Goal: Transaction & Acquisition: Book appointment/travel/reservation

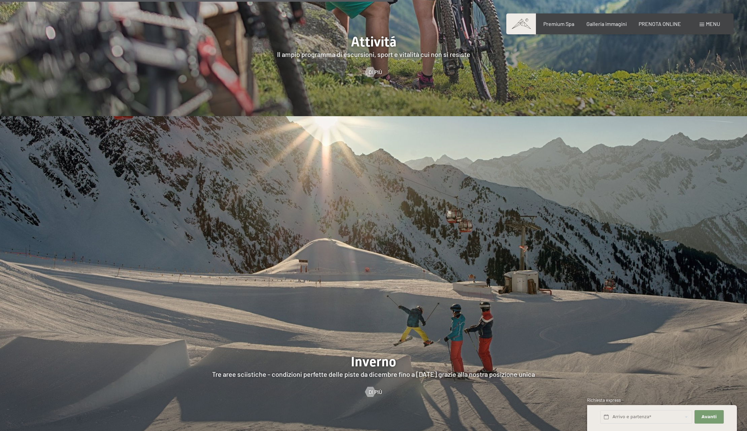
scroll to position [1930, 0]
click at [564, 26] on div "Premium Spa" at bounding box center [558, 22] width 31 height 7
click at [562, 23] on span "Premium Spa" at bounding box center [558, 23] width 31 height 6
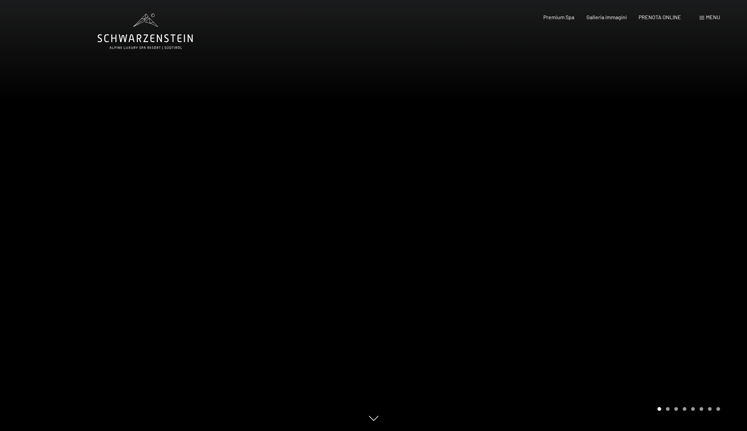
click at [662, 217] on div at bounding box center [561, 215] width 374 height 431
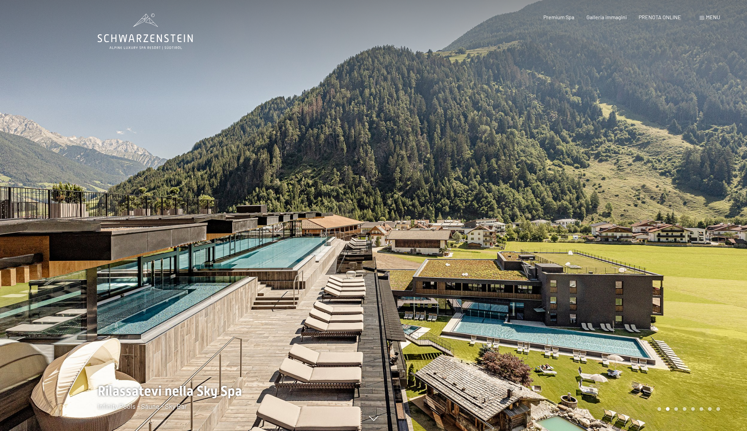
click at [662, 217] on div at bounding box center [561, 215] width 374 height 431
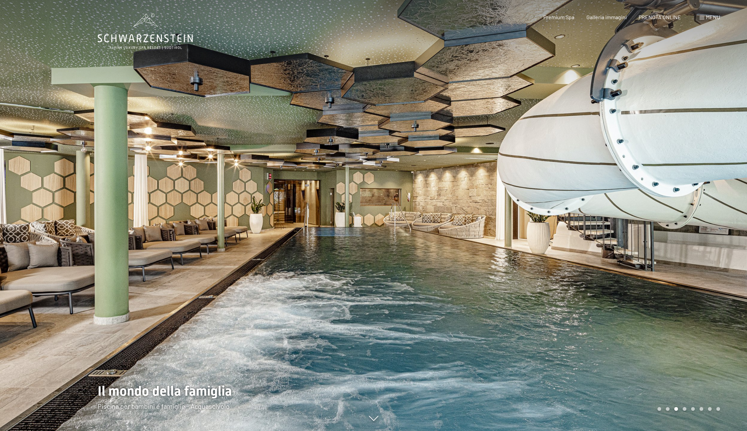
click at [662, 217] on div at bounding box center [561, 215] width 374 height 431
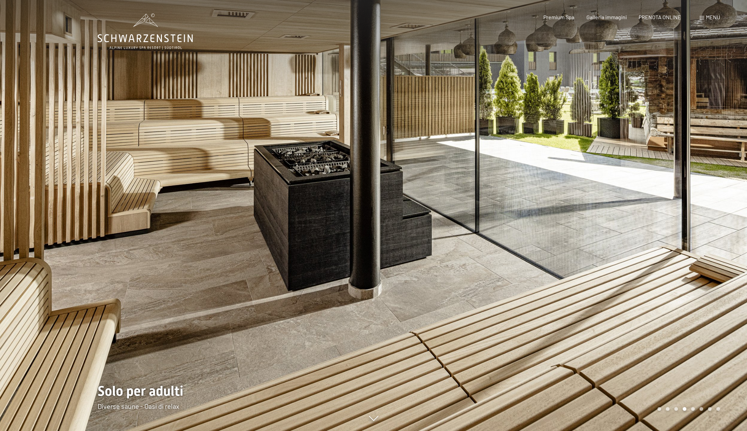
click at [662, 217] on div at bounding box center [561, 215] width 374 height 431
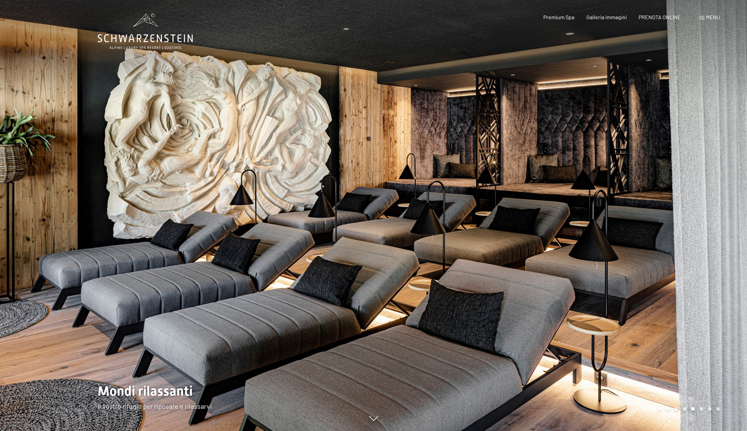
click at [662, 217] on div at bounding box center [561, 215] width 374 height 431
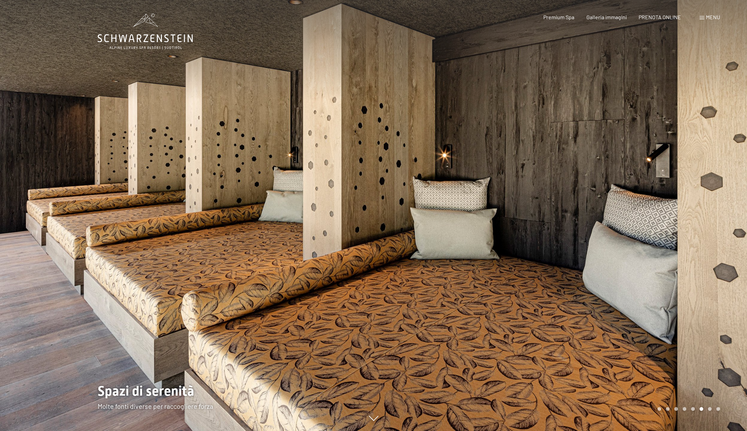
click at [662, 217] on div at bounding box center [561, 215] width 374 height 431
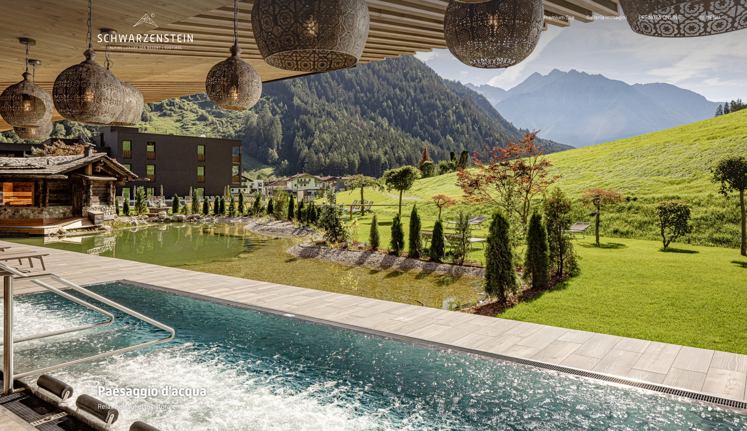
click at [662, 217] on div at bounding box center [561, 215] width 374 height 431
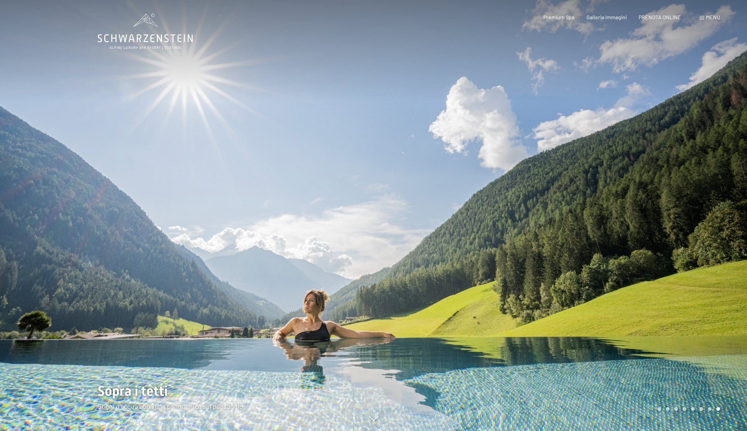
click at [662, 217] on div at bounding box center [561, 215] width 374 height 431
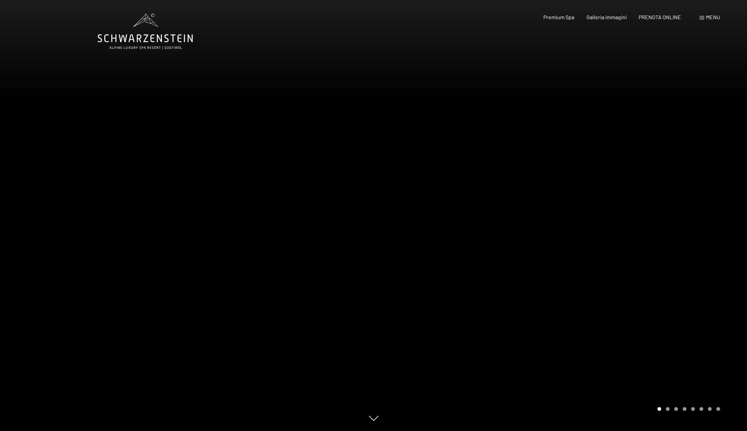
click at [662, 217] on div at bounding box center [561, 215] width 374 height 431
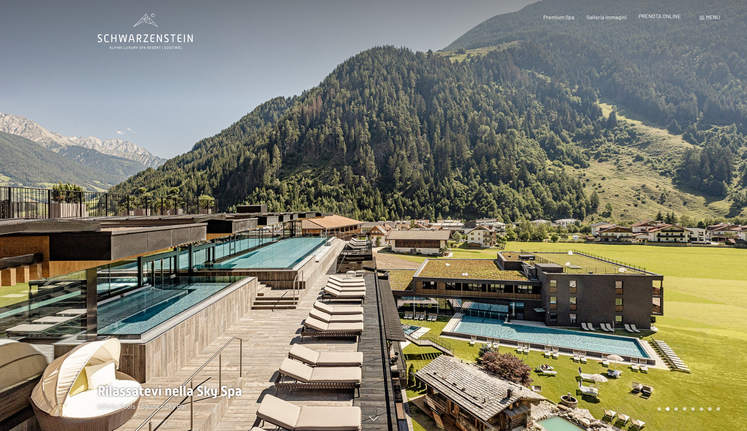
click at [669, 17] on span "PRENOTA ONLINE" at bounding box center [660, 16] width 42 height 6
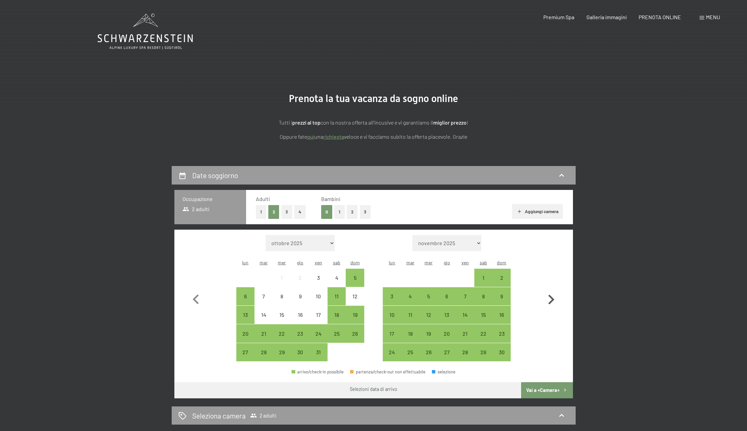
click at [555, 295] on icon "button" at bounding box center [551, 300] width 20 height 20
select select "[DATE]"
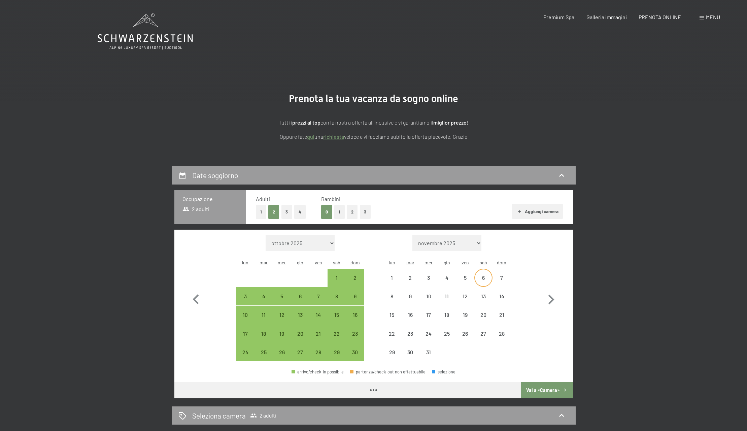
select select "[DATE]"
select select "2025-12-01"
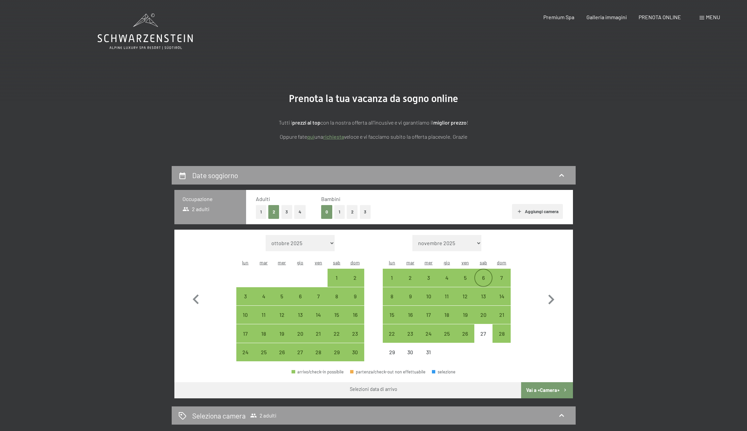
click at [478, 275] on div "6" at bounding box center [483, 283] width 17 height 17
select select "2025-11-01"
select select "2025-12-01"
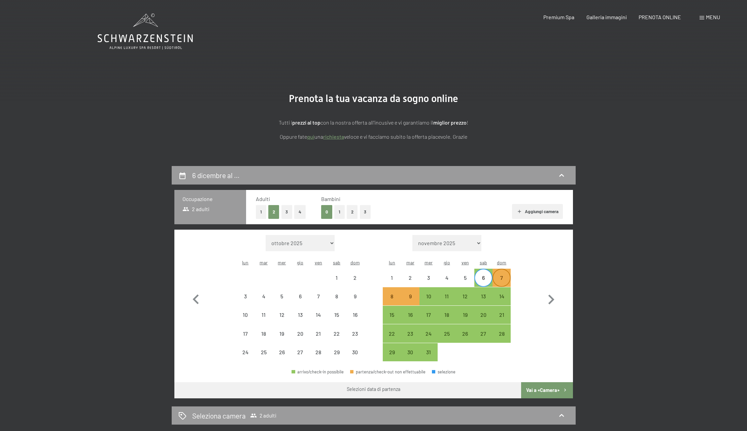
click at [499, 275] on div "7" at bounding box center [501, 283] width 17 height 17
select select "2025-11-01"
select select "2025-12-01"
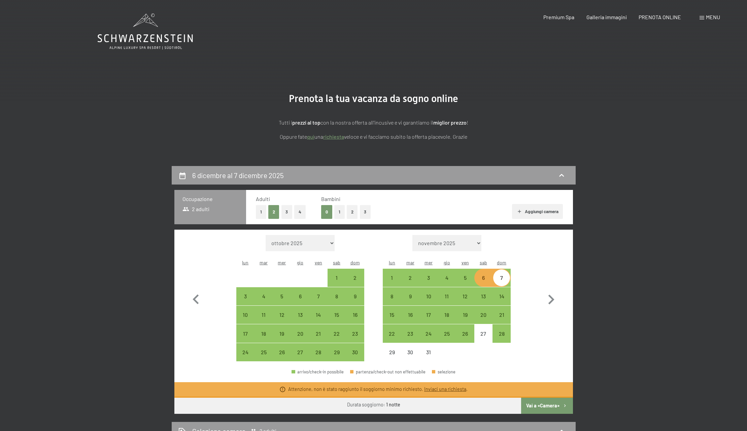
click at [497, 275] on div "7" at bounding box center [501, 283] width 17 height 17
select select "2025-11-01"
select select "2025-12-01"
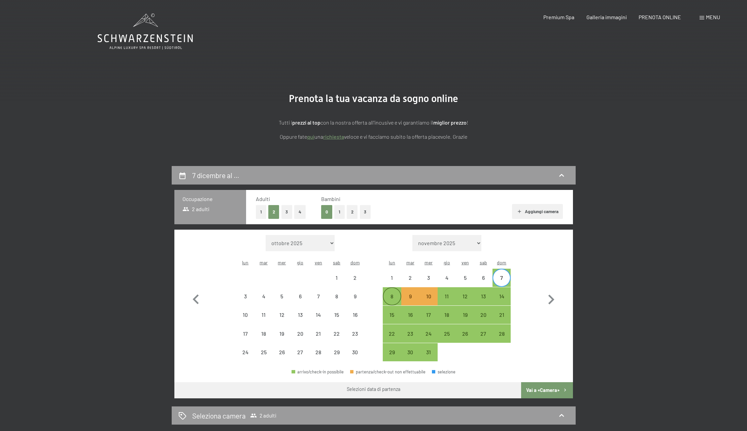
click at [396, 294] on div "8" at bounding box center [392, 302] width 17 height 17
select select "2025-11-01"
select select "2025-12-01"
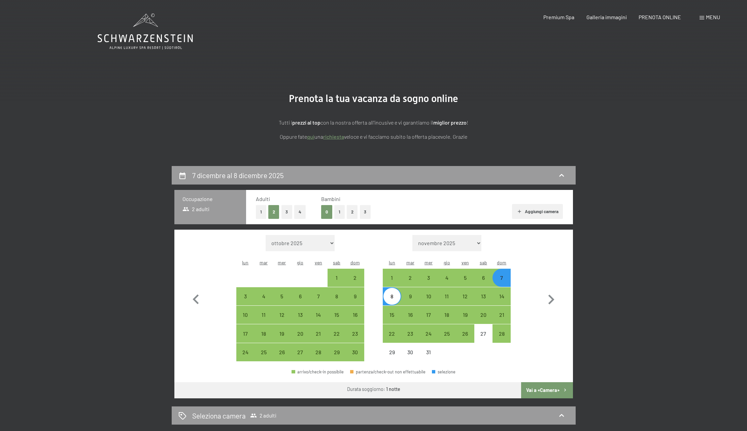
click at [543, 382] on button "Vai a «Camera»" at bounding box center [547, 390] width 52 height 16
select select "2025-11-01"
select select "2025-12-01"
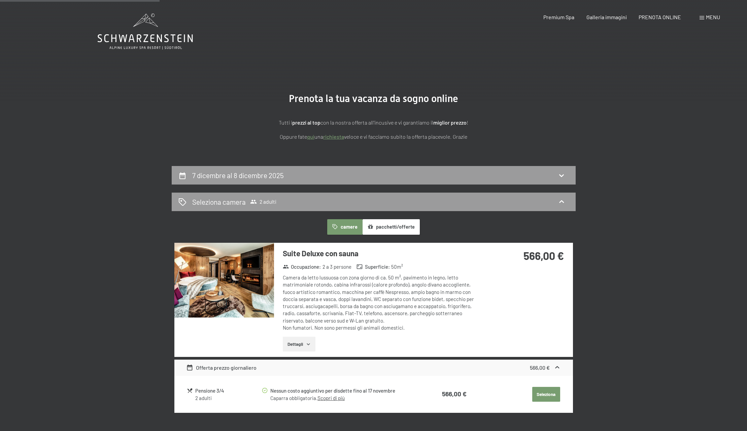
scroll to position [166, 0]
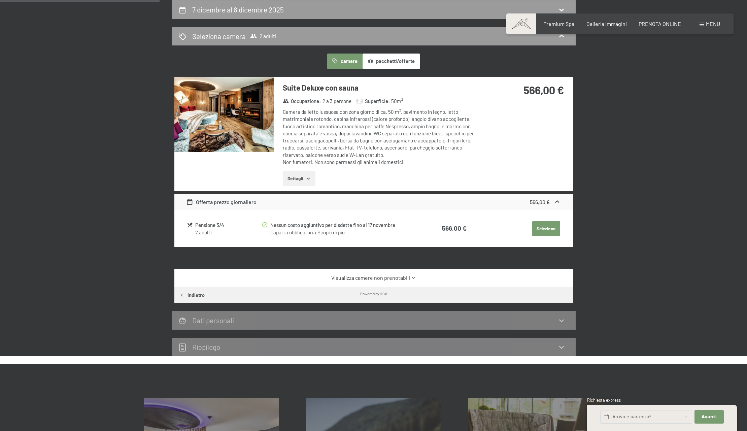
click at [304, 177] on button "Dettagli" at bounding box center [299, 178] width 33 height 15
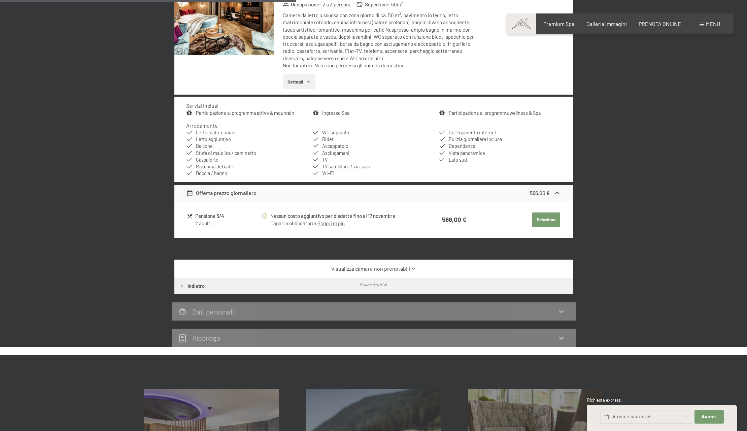
scroll to position [263, 0]
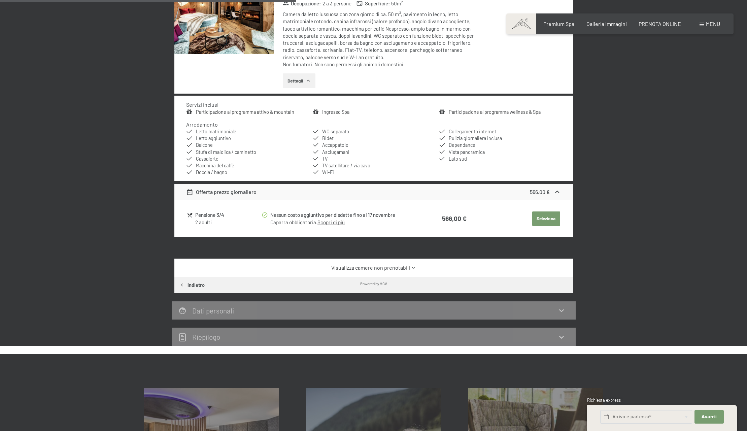
click at [329, 110] on link "Ingresso Spa" at bounding box center [335, 112] width 27 height 6
click at [0, 0] on button "button" at bounding box center [0, 0] width 0 height 0
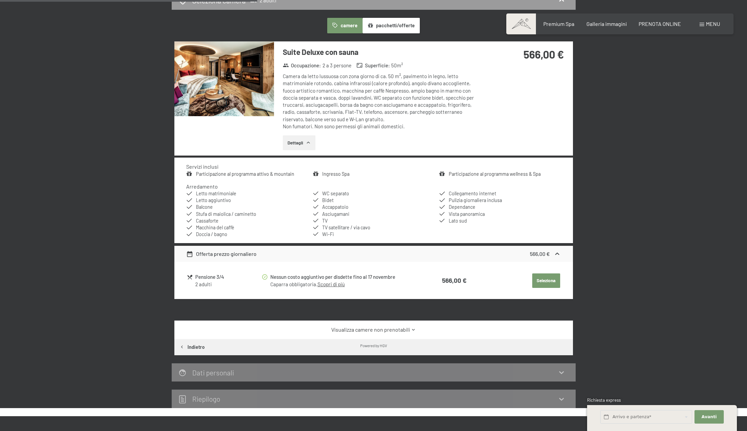
scroll to position [159, 0]
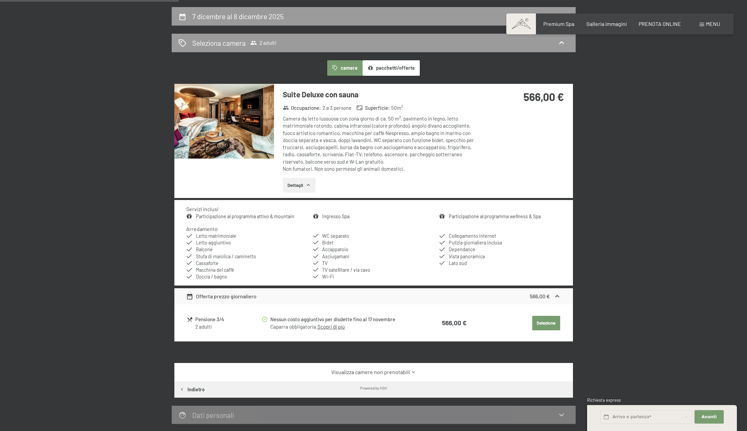
click at [296, 182] on button "Dettagli" at bounding box center [299, 185] width 33 height 15
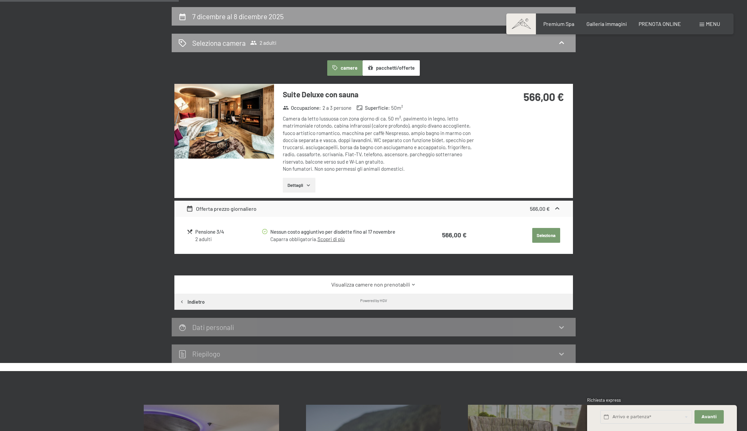
click at [295, 182] on button "Dettagli" at bounding box center [299, 185] width 33 height 15
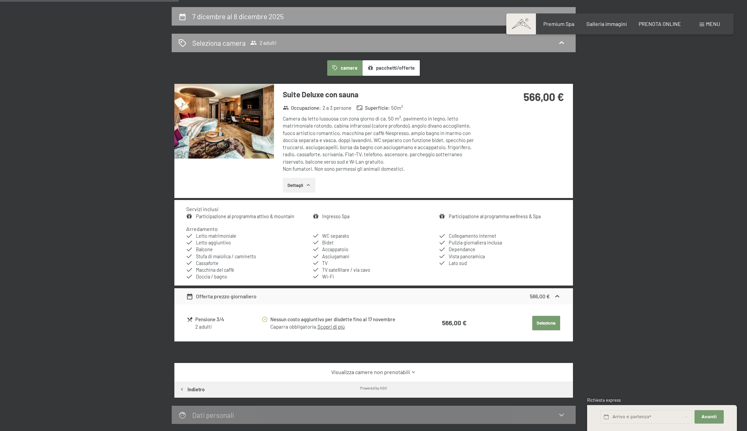
click at [551, 318] on button "Seleziona" at bounding box center [546, 323] width 28 height 15
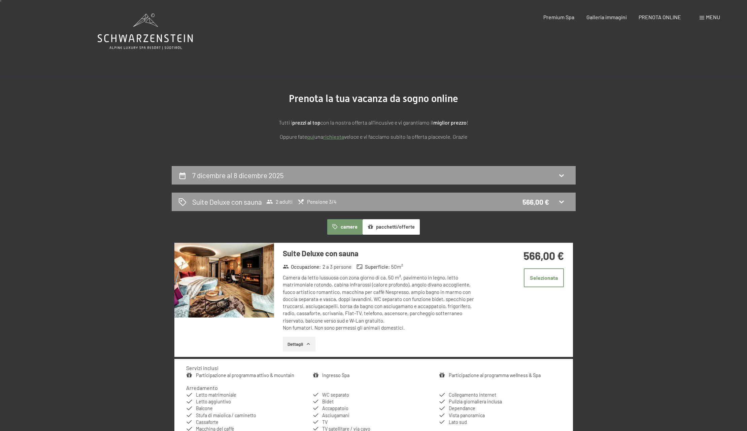
scroll to position [0, 0]
click at [563, 176] on icon at bounding box center [562, 175] width 8 height 8
select select "2025-11-01"
select select "2025-12-01"
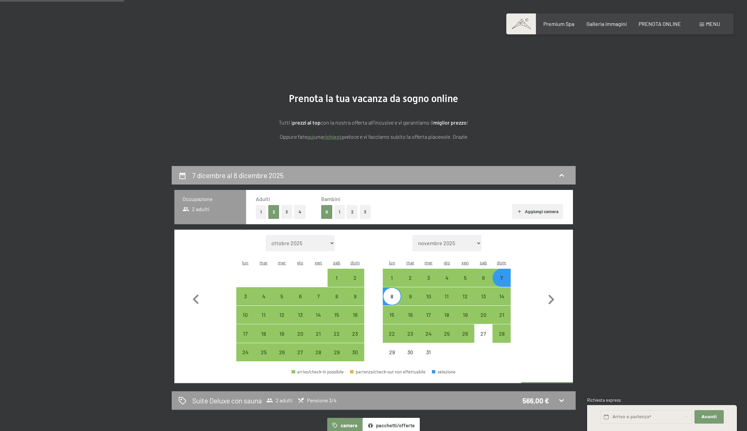
scroll to position [166, 0]
